Goal: Book appointment/travel/reservation

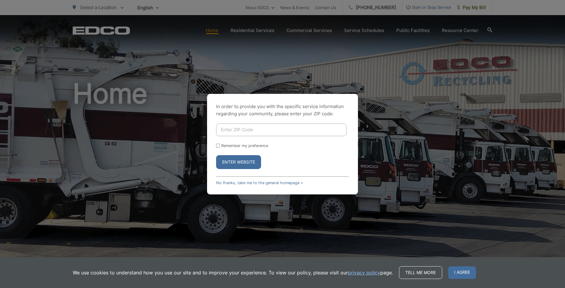
click at [228, 132] on input "Enter ZIP Code" at bounding box center [281, 129] width 130 height 13
type input "91945"
click at [237, 160] on button "Enter Website" at bounding box center [238, 162] width 45 height 14
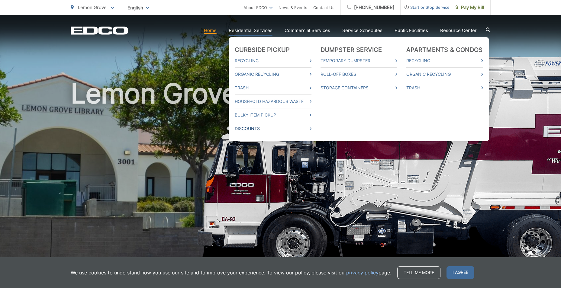
click at [267, 129] on link "Discounts" at bounding box center [273, 128] width 77 height 7
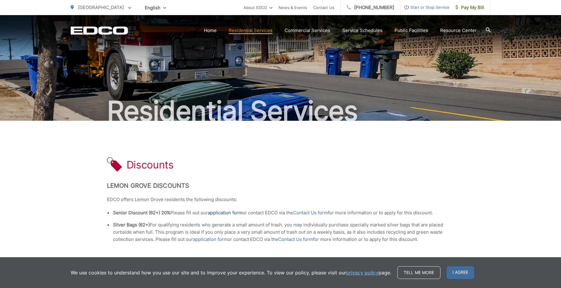
click at [227, 212] on link "application form" at bounding box center [225, 212] width 34 height 7
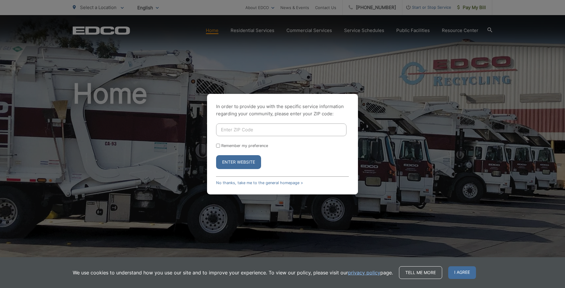
click at [233, 127] on input "Enter ZIP Code" at bounding box center [281, 129] width 130 height 13
type input "91945"
click at [246, 165] on button "Enter Website" at bounding box center [238, 162] width 45 height 14
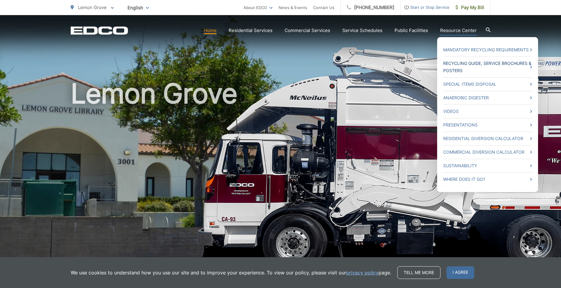
click at [462, 71] on link "Recycling Guide, Service Brochures & Posters" at bounding box center [487, 67] width 89 height 14
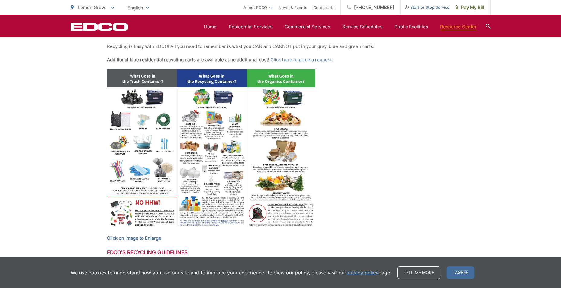
scroll to position [272, 0]
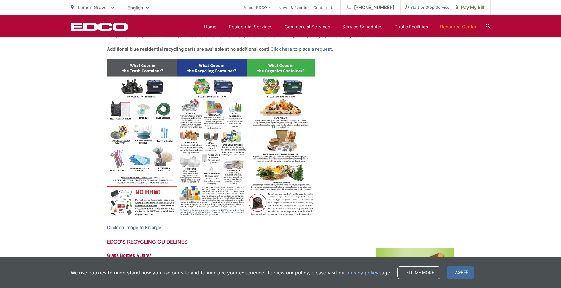
drag, startPoint x: 351, startPoint y: 122, endPoint x: 364, endPoint y: 102, distance: 23.7
click at [364, 102] on link at bounding box center [280, 141] width 347 height 164
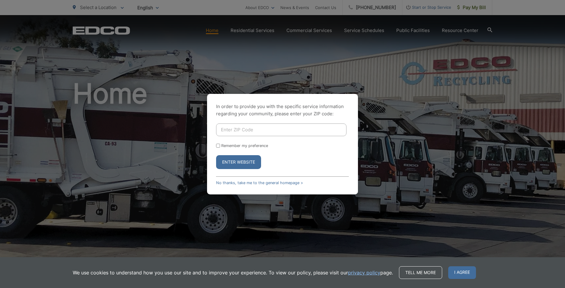
click at [249, 125] on input "Enter ZIP Code" at bounding box center [281, 129] width 130 height 13
type input "91945"
click at [240, 165] on button "Enter Website" at bounding box center [238, 162] width 45 height 14
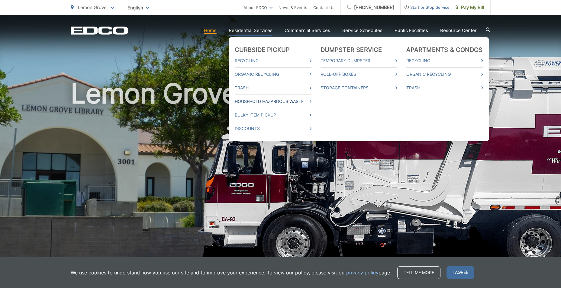
click at [284, 99] on link "Household Hazardous Waste" at bounding box center [273, 101] width 77 height 7
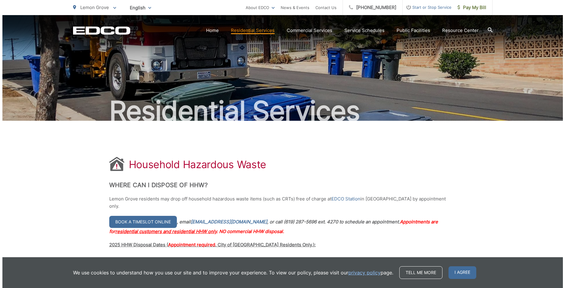
scroll to position [91, 0]
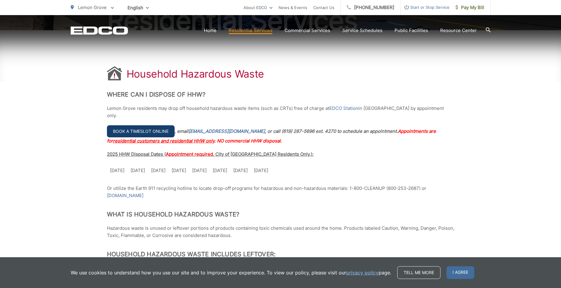
click at [143, 125] on link "Book a timeslot online" at bounding box center [141, 131] width 68 height 12
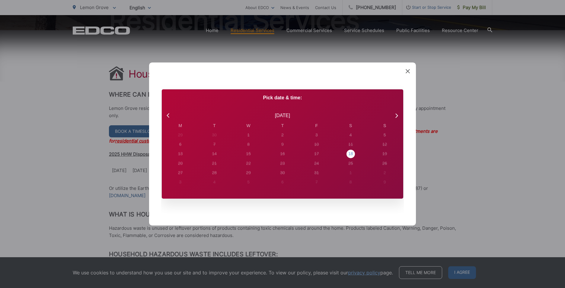
click at [353, 152] on div "18" at bounding box center [351, 154] width 8 height 8
radio input "true"
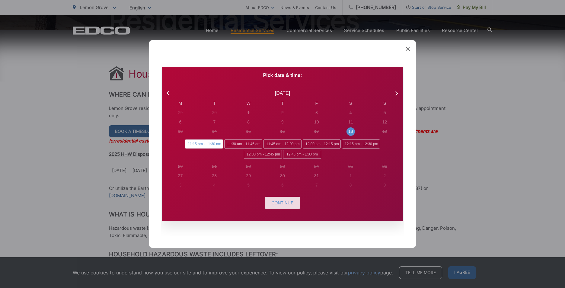
click at [283, 201] on span "Continue" at bounding box center [282, 202] width 22 height 5
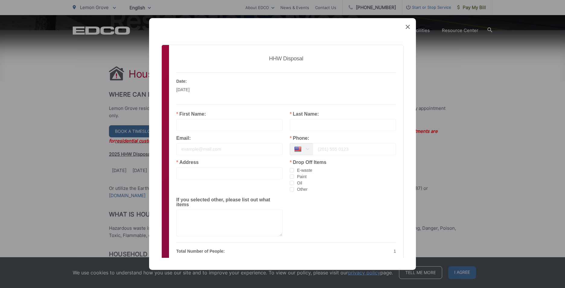
click at [201, 127] on input "text" at bounding box center [229, 125] width 106 height 12
type input "Laurie"
type input "Ghannam"
click at [200, 149] on input "email" at bounding box center [229, 149] width 106 height 12
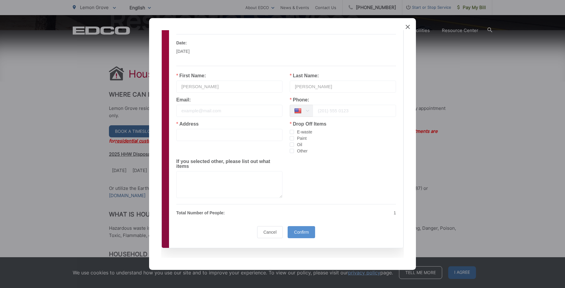
click at [336, 114] on input "tel" at bounding box center [354, 111] width 83 height 12
type input "6196020919"
click at [213, 135] on input "text" at bounding box center [229, 135] width 106 height 12
type input "2269 Cypress Avenue"
click at [290, 137] on span "checkbox-group" at bounding box center [292, 138] width 4 height 4
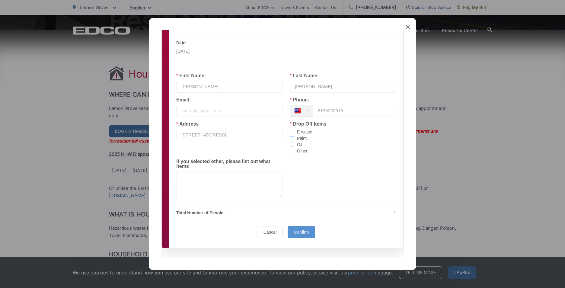
click at [294, 136] on input "Paint" at bounding box center [294, 136] width 0 height 0
click at [291, 151] on span "checkbox-group" at bounding box center [292, 151] width 4 height 4
click at [294, 149] on input "Other" at bounding box center [294, 149] width 0 height 0
click at [290, 144] on span "checkbox-group" at bounding box center [292, 144] width 4 height 4
click at [294, 142] on input "Oil" at bounding box center [294, 142] width 0 height 0
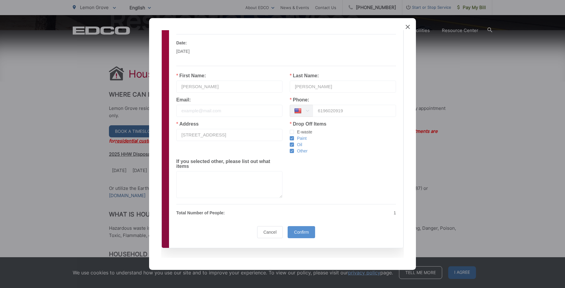
click at [290, 153] on span "checkbox-group" at bounding box center [292, 151] width 4 height 5
click at [294, 149] on input "Other" at bounding box center [294, 149] width 0 height 0
click at [290, 151] on span "checkbox-group" at bounding box center [292, 151] width 4 height 4
click at [294, 149] on input "Other" at bounding box center [294, 149] width 0 height 0
click at [201, 179] on textarea at bounding box center [229, 184] width 106 height 27
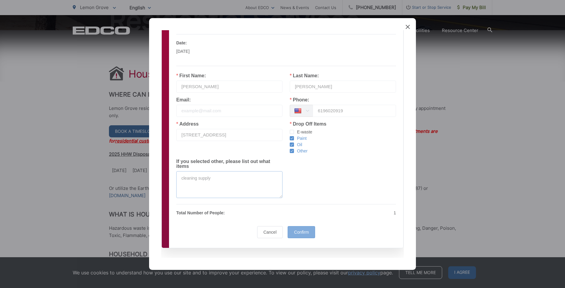
type textarea "cleaning supply"
click at [302, 230] on span "Confirm" at bounding box center [301, 232] width 15 height 5
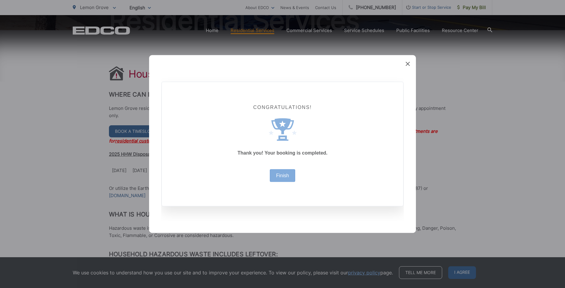
click at [289, 174] on div "Finish" at bounding box center [283, 175] width 26 height 13
click at [285, 175] on link "Finish" at bounding box center [282, 175] width 13 height 5
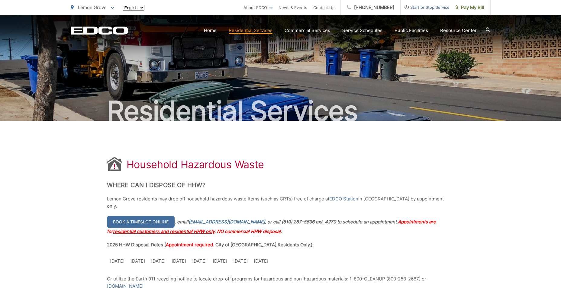
scroll to position [91, 0]
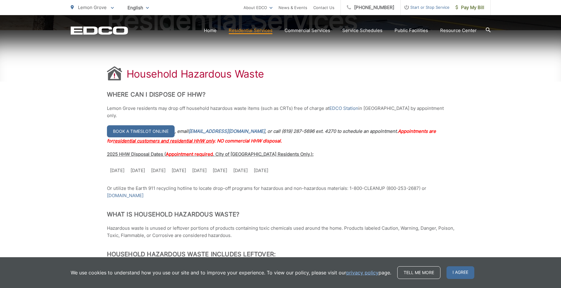
click at [246, 164] on td "[DATE]" at bounding box center [240, 170] width 21 height 13
click at [160, 125] on link "Book a timeslot online" at bounding box center [141, 131] width 68 height 12
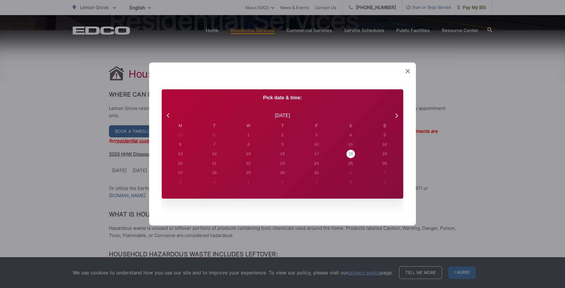
click at [350, 152] on div "18" at bounding box center [350, 154] width 5 height 6
radio input "true"
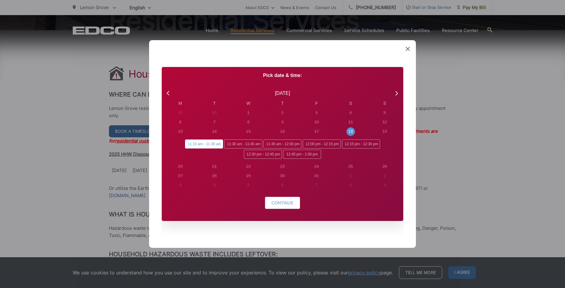
click at [407, 48] on icon at bounding box center [408, 49] width 4 height 4
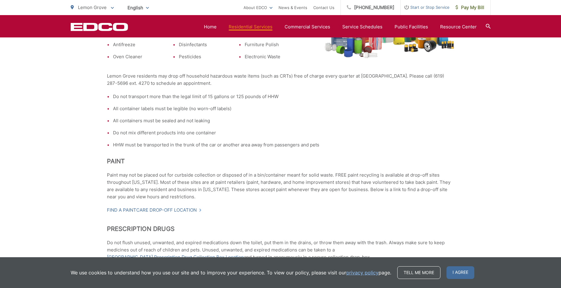
scroll to position [453, 0]
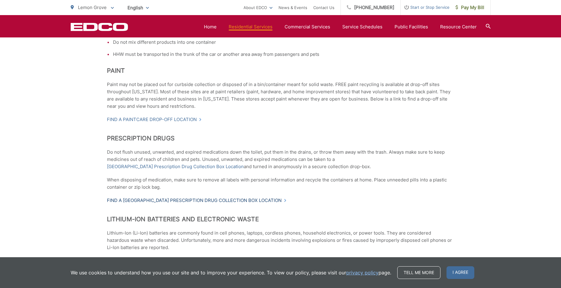
click at [271, 197] on link "Find a [GEOGRAPHIC_DATA] Prescription Drug Collection Box Location" at bounding box center [197, 200] width 180 height 7
